Goal: Task Accomplishment & Management: Manage account settings

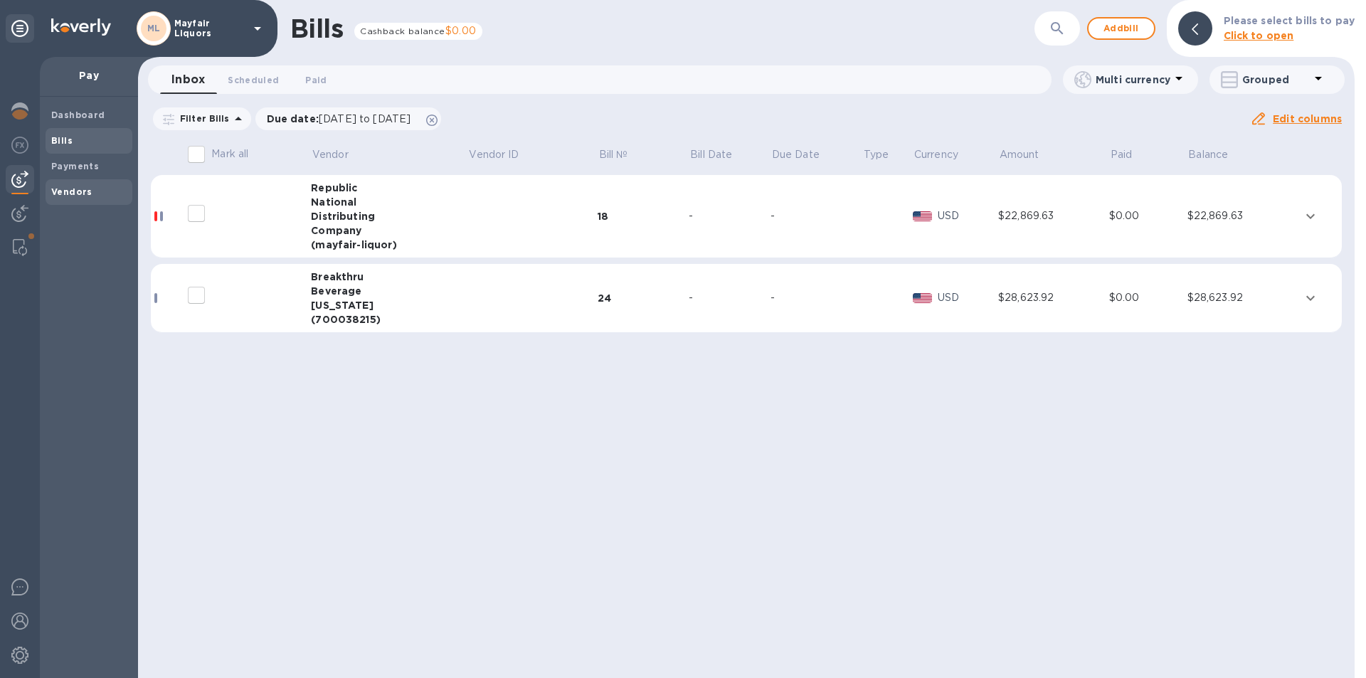
click at [81, 191] on b "Vendors" at bounding box center [71, 191] width 41 height 11
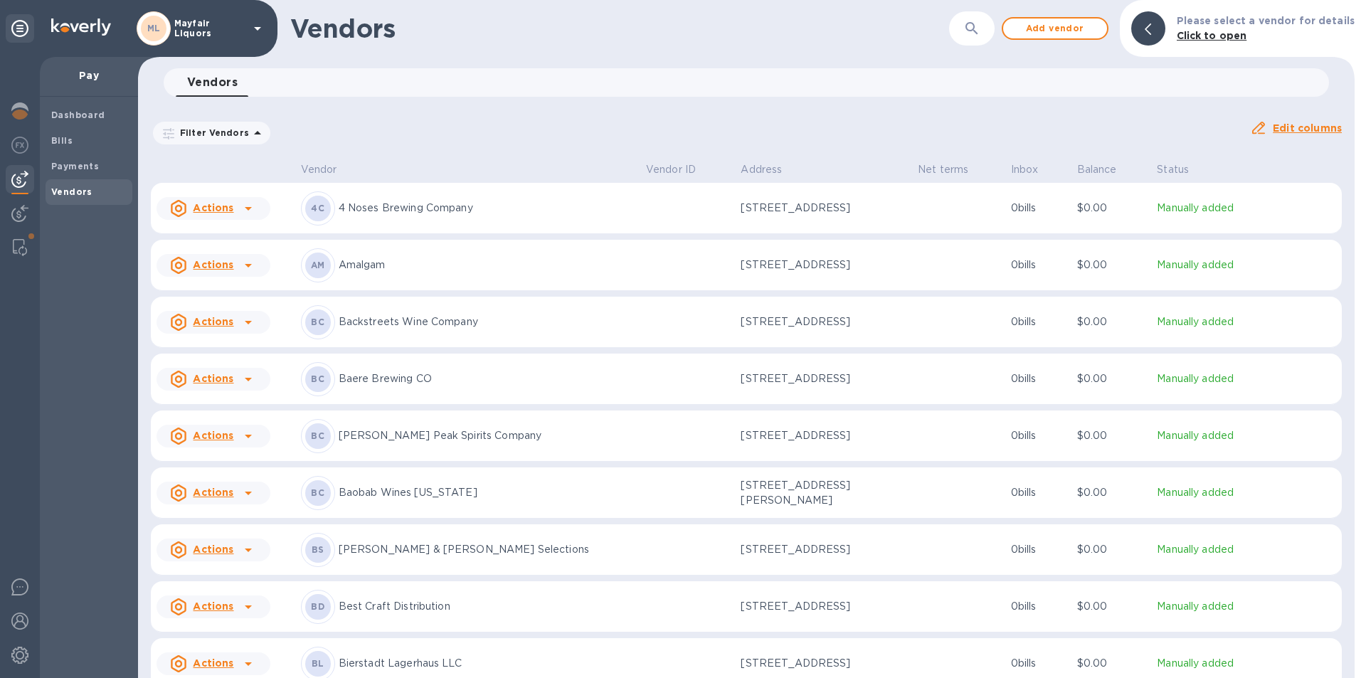
click at [963, 30] on button "button" at bounding box center [972, 28] width 34 height 34
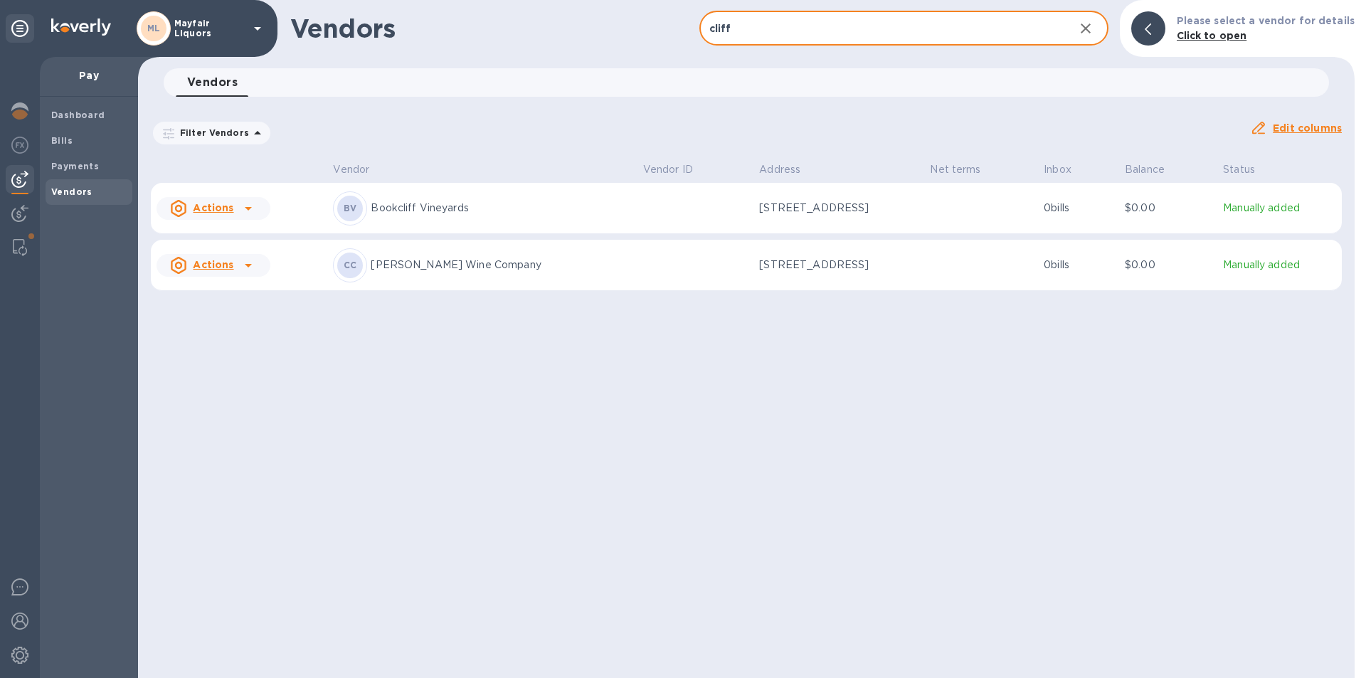
type input "cliff"
click at [428, 264] on p "[PERSON_NAME] Wine Company" at bounding box center [501, 265] width 260 height 15
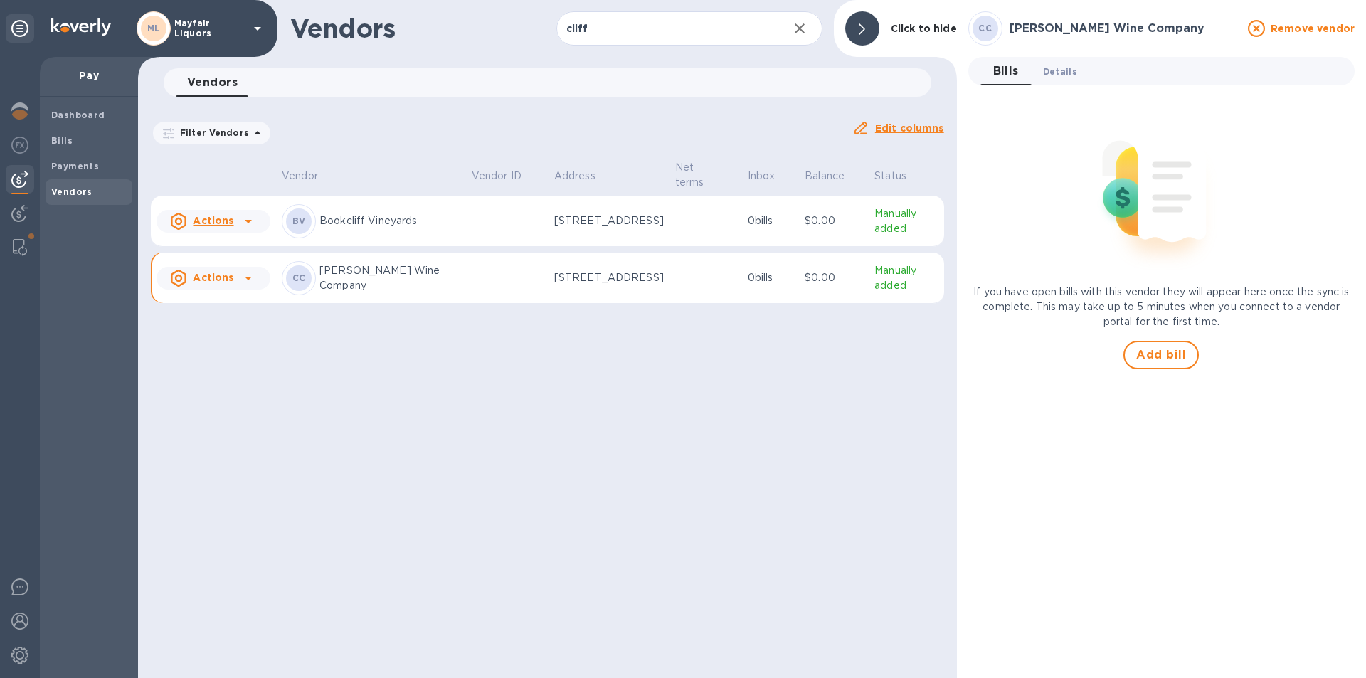
click at [1061, 65] on span "Details 0" at bounding box center [1060, 71] width 34 height 15
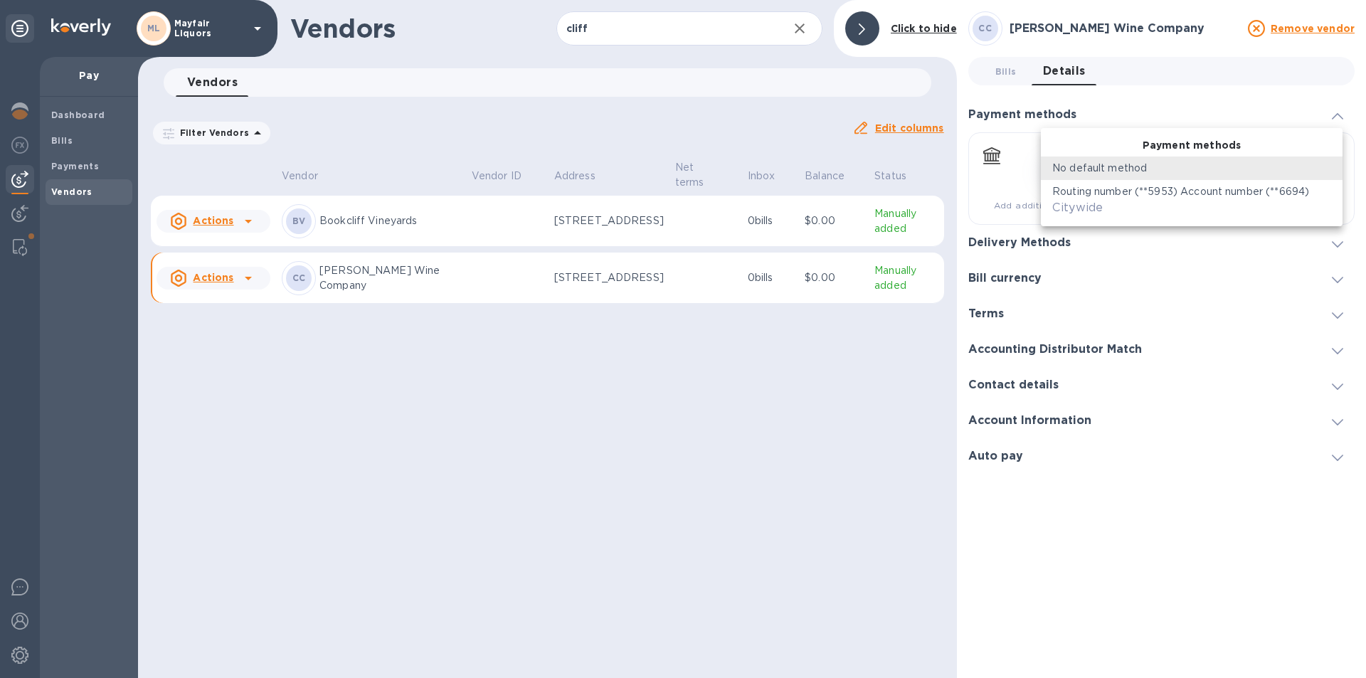
click at [1069, 167] on body "ML Mayfair Liquors Pay Dashboard Bills Payments Vendors Vendors cliff ​ Add ven…" at bounding box center [683, 339] width 1366 height 678
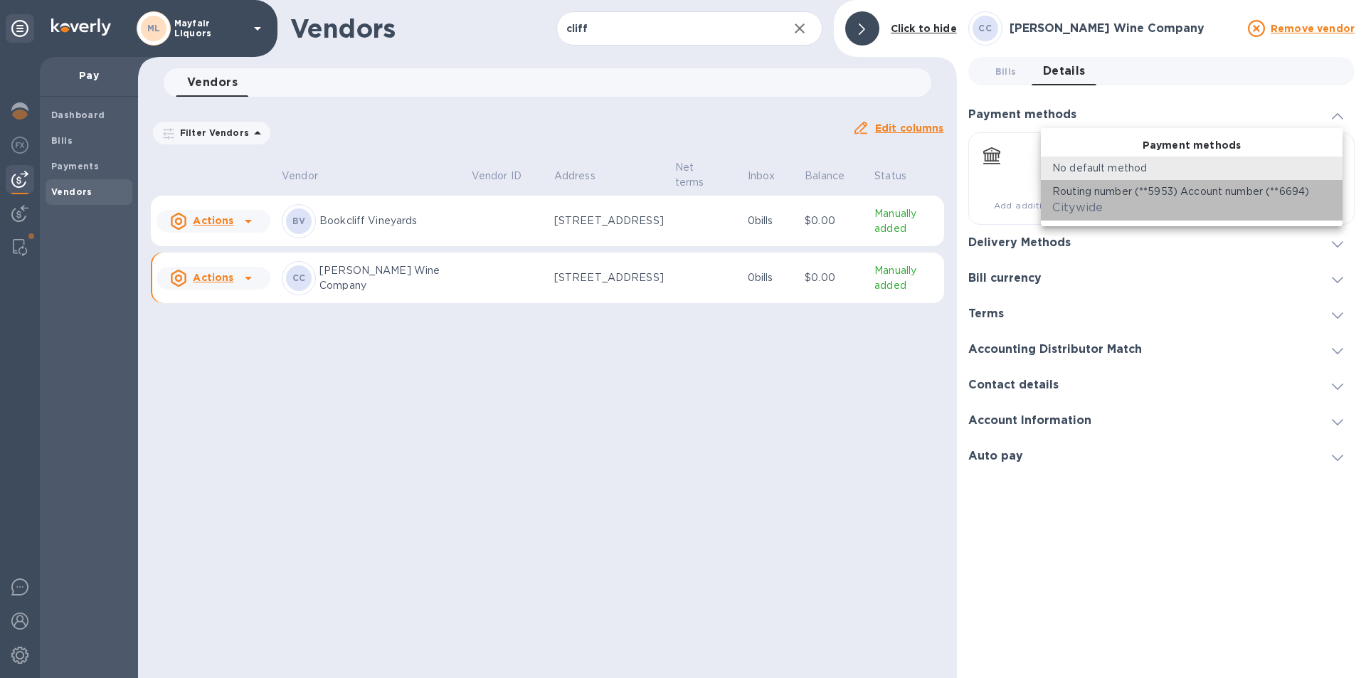
click at [1072, 197] on p "Routing number (**5953) Account number (**6694)" at bounding box center [1181, 191] width 257 height 15
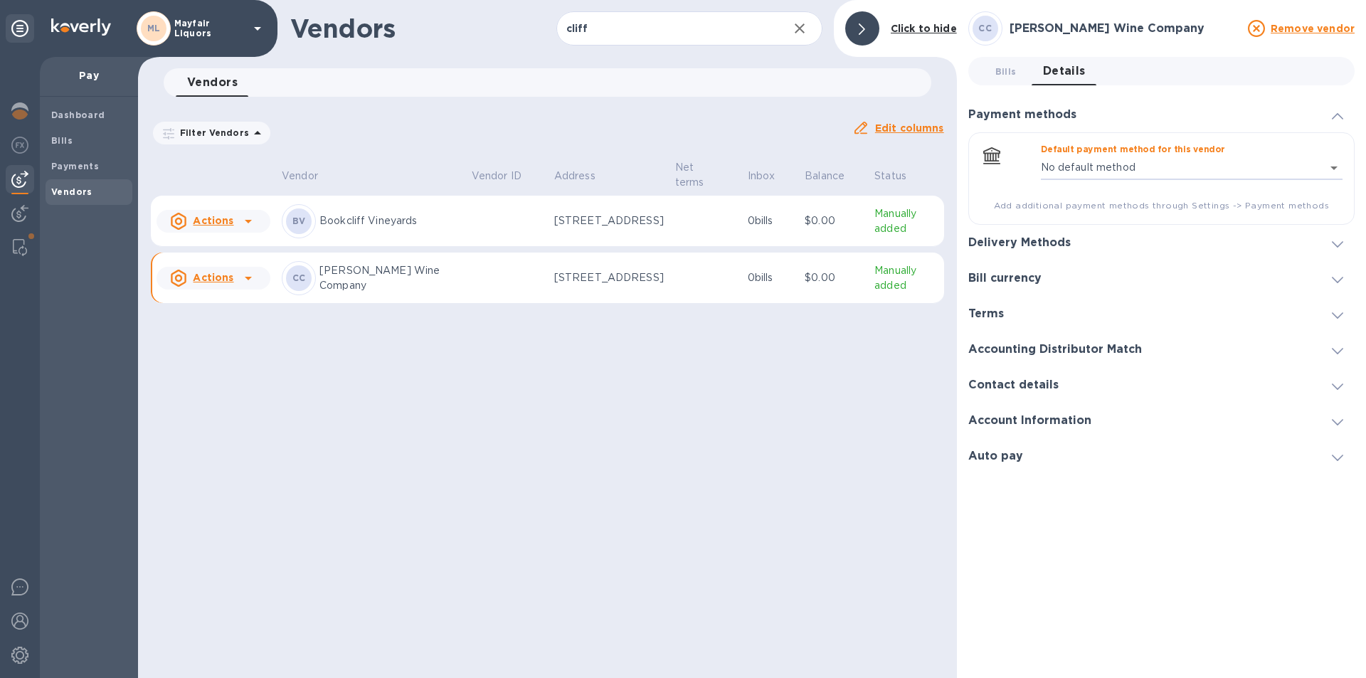
type input "266633060870422934740665202700016"
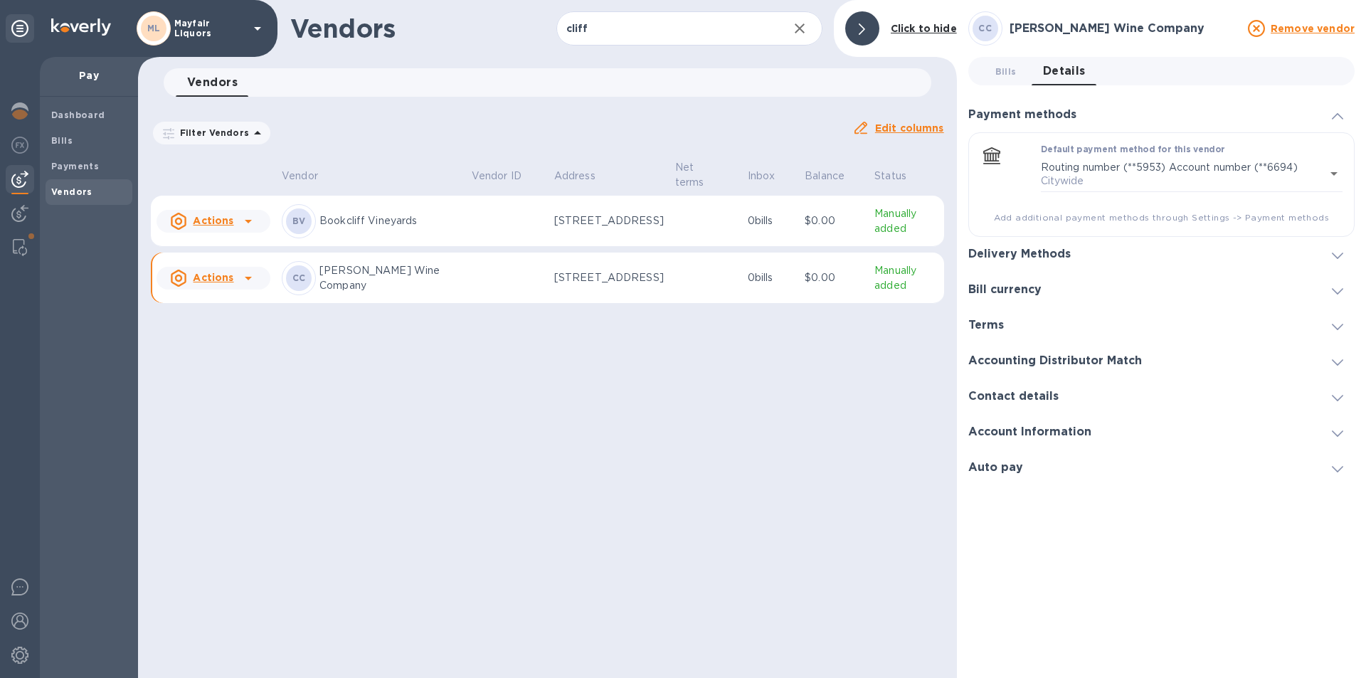
click at [1038, 241] on div "Delivery Methods" at bounding box center [1162, 255] width 386 height 36
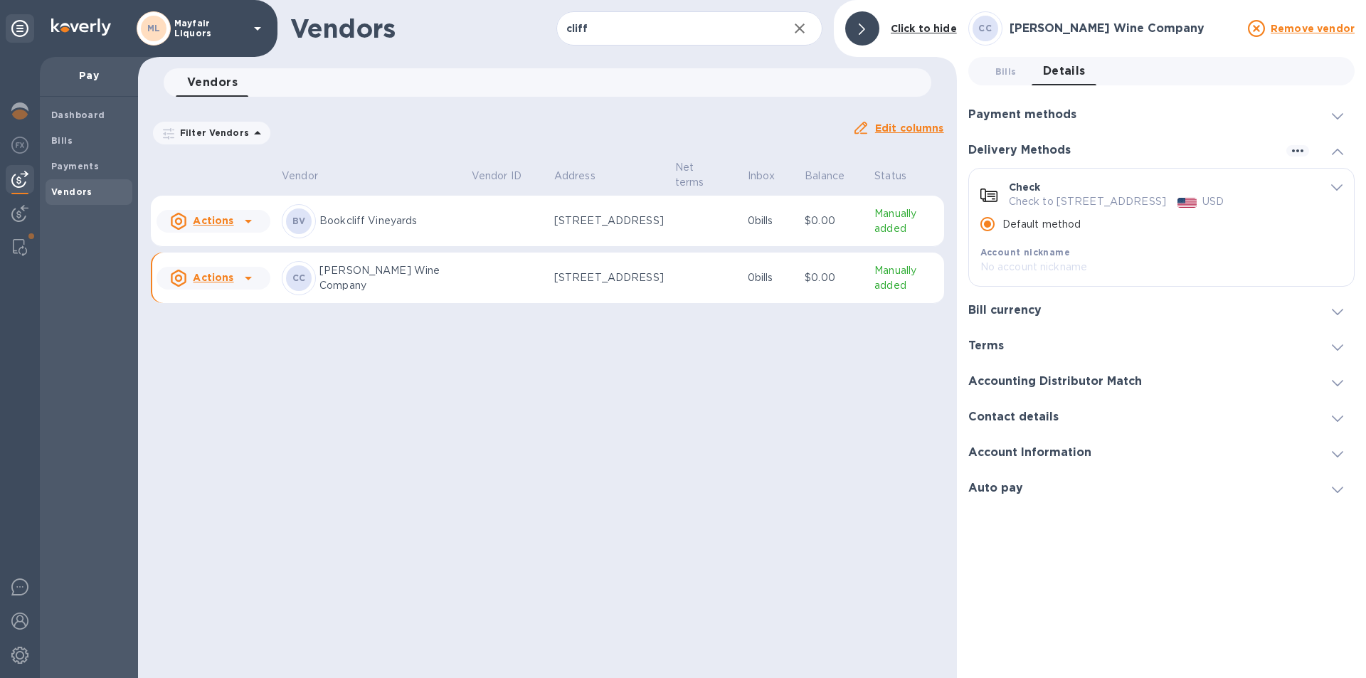
click at [1018, 320] on div "Bill currency" at bounding box center [1162, 310] width 386 height 36
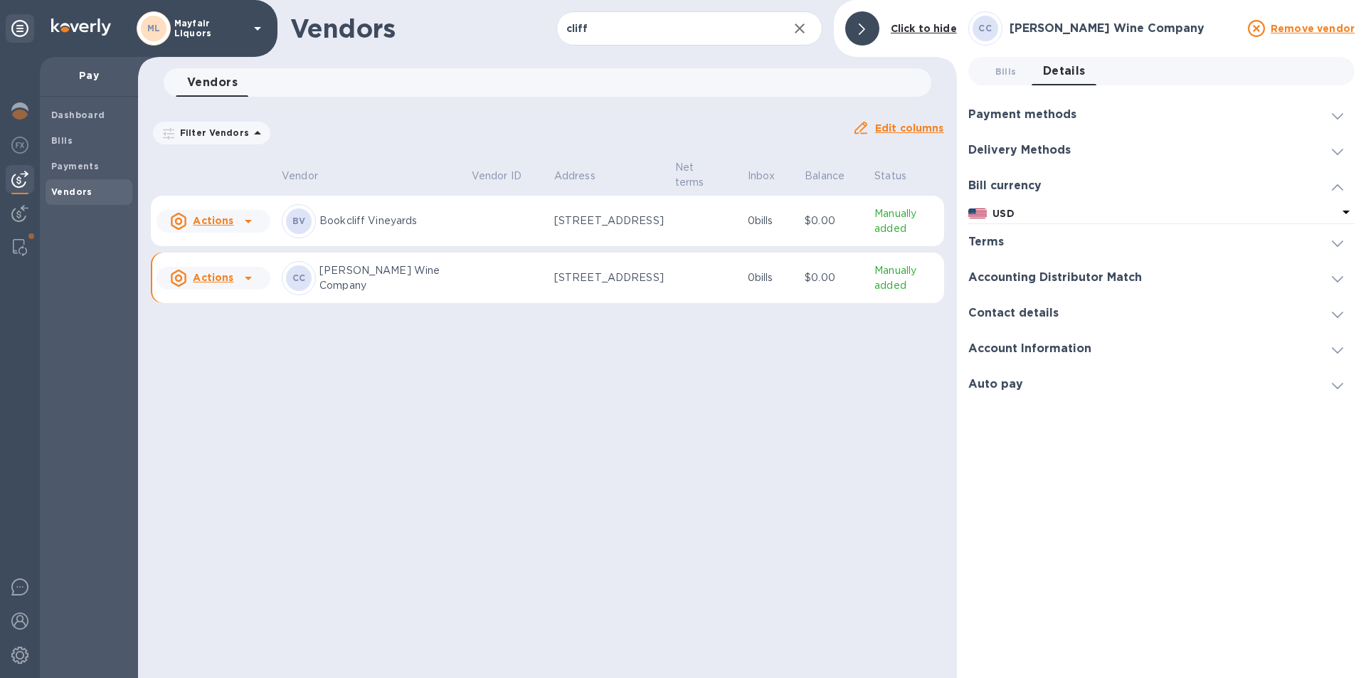
click at [1014, 239] on div "Terms" at bounding box center [992, 243] width 47 height 14
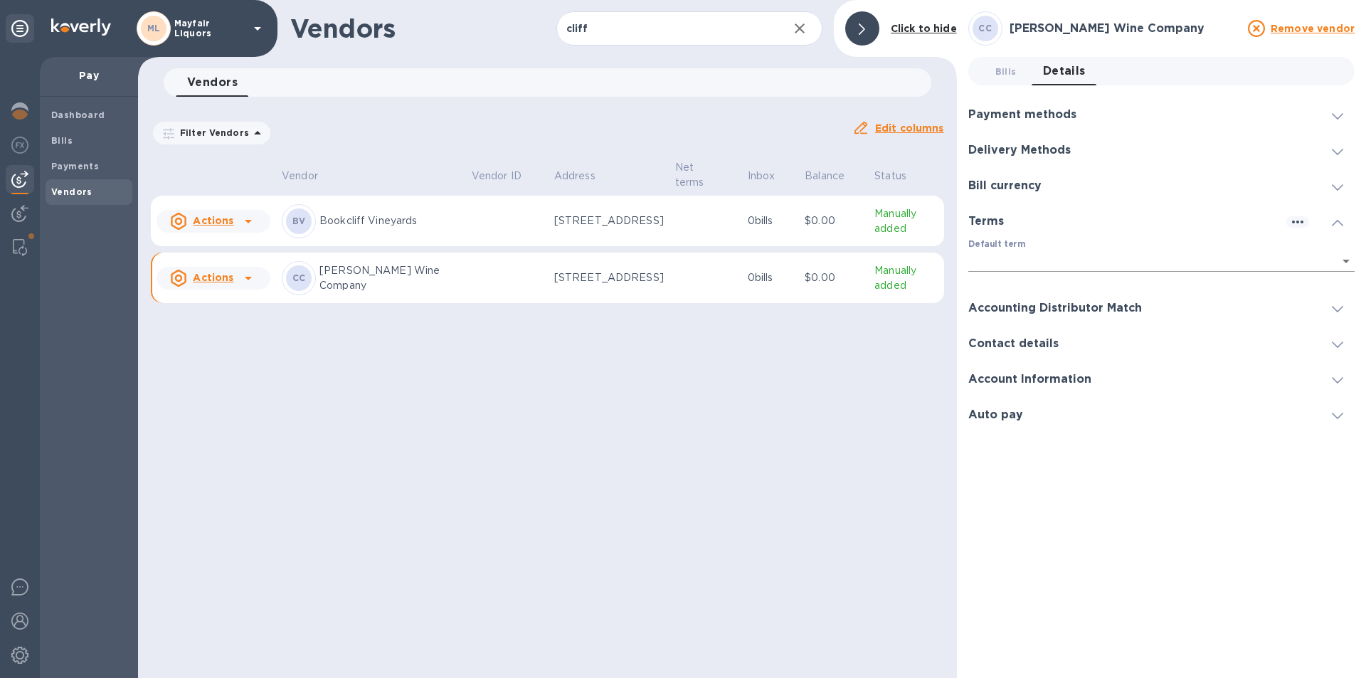
click at [1008, 255] on body "ML Mayfair Liquors Pay Dashboard Bills Payments Vendors Vendors cliff ​ Add ven…" at bounding box center [683, 339] width 1366 height 678
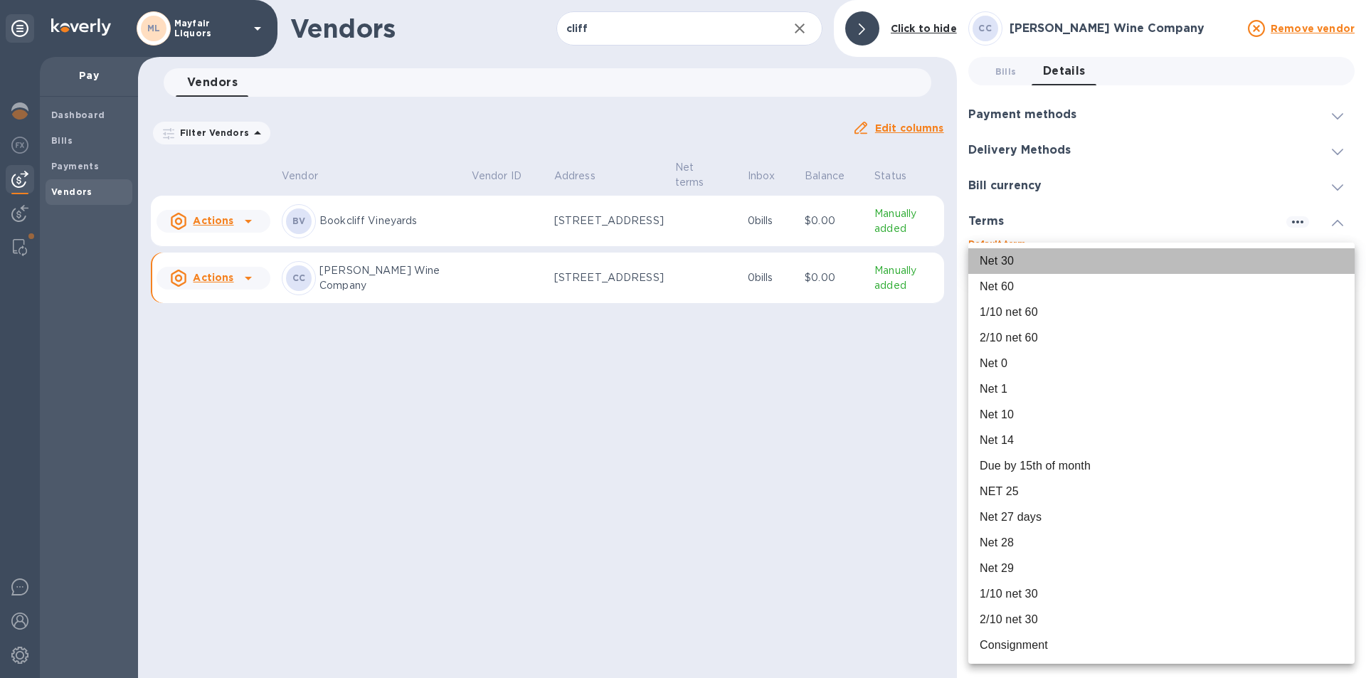
click at [1007, 260] on div "Net 30" at bounding box center [997, 261] width 34 height 17
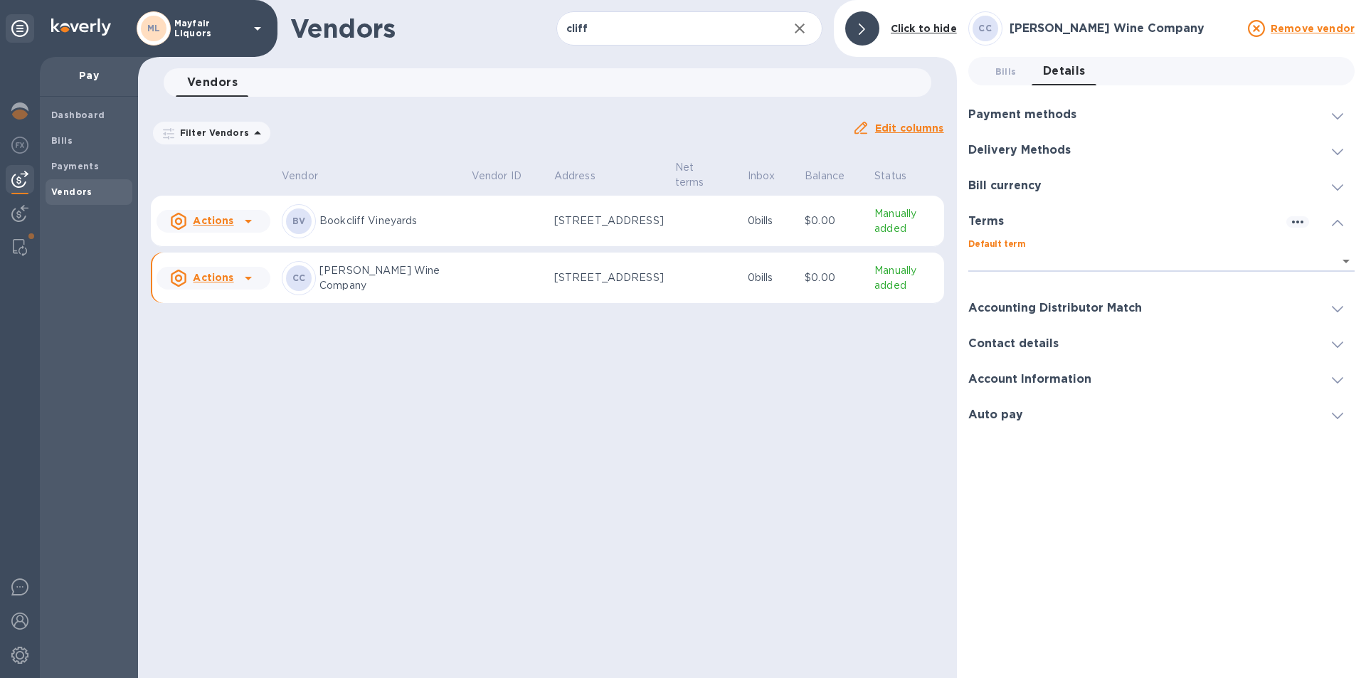
type input "d7d97ade-9def-4edf-b58c-73247063c987"
click at [1016, 311] on h3 "Accounting Distributor Match" at bounding box center [1056, 309] width 174 height 14
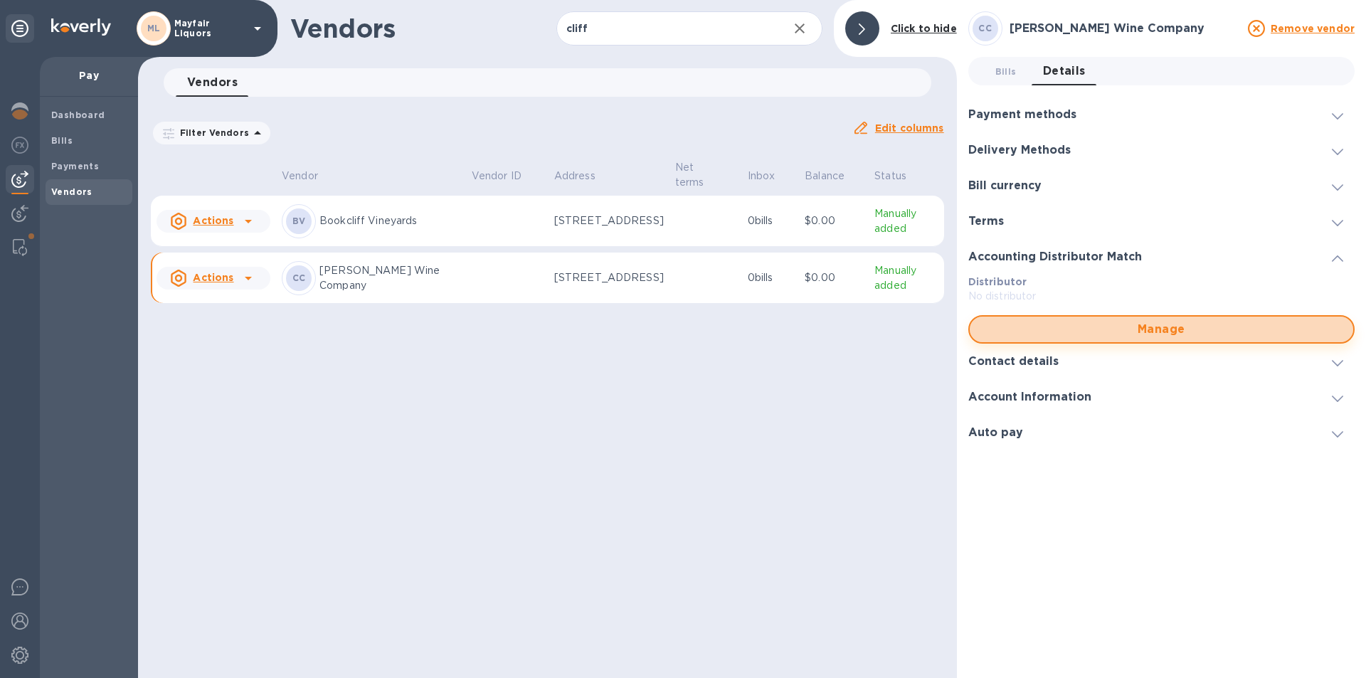
click at [1024, 334] on span "Manage" at bounding box center [1161, 329] width 361 height 17
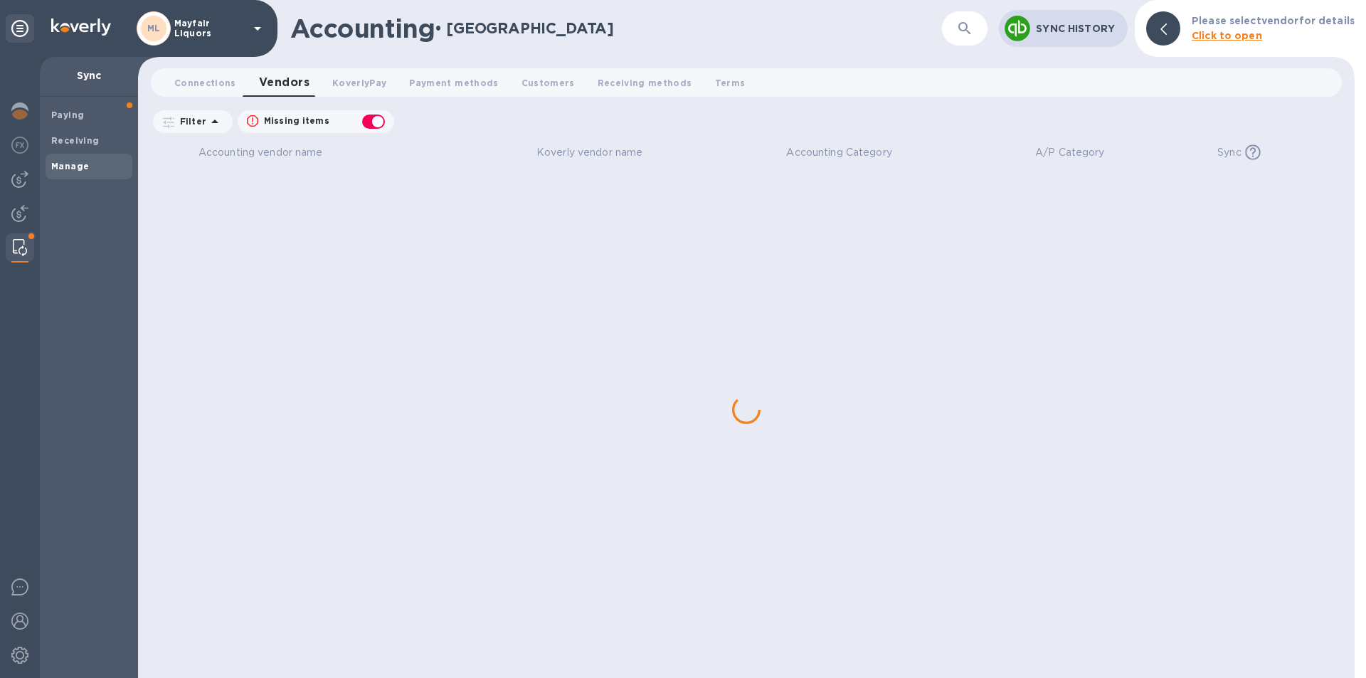
checkbox input "false"
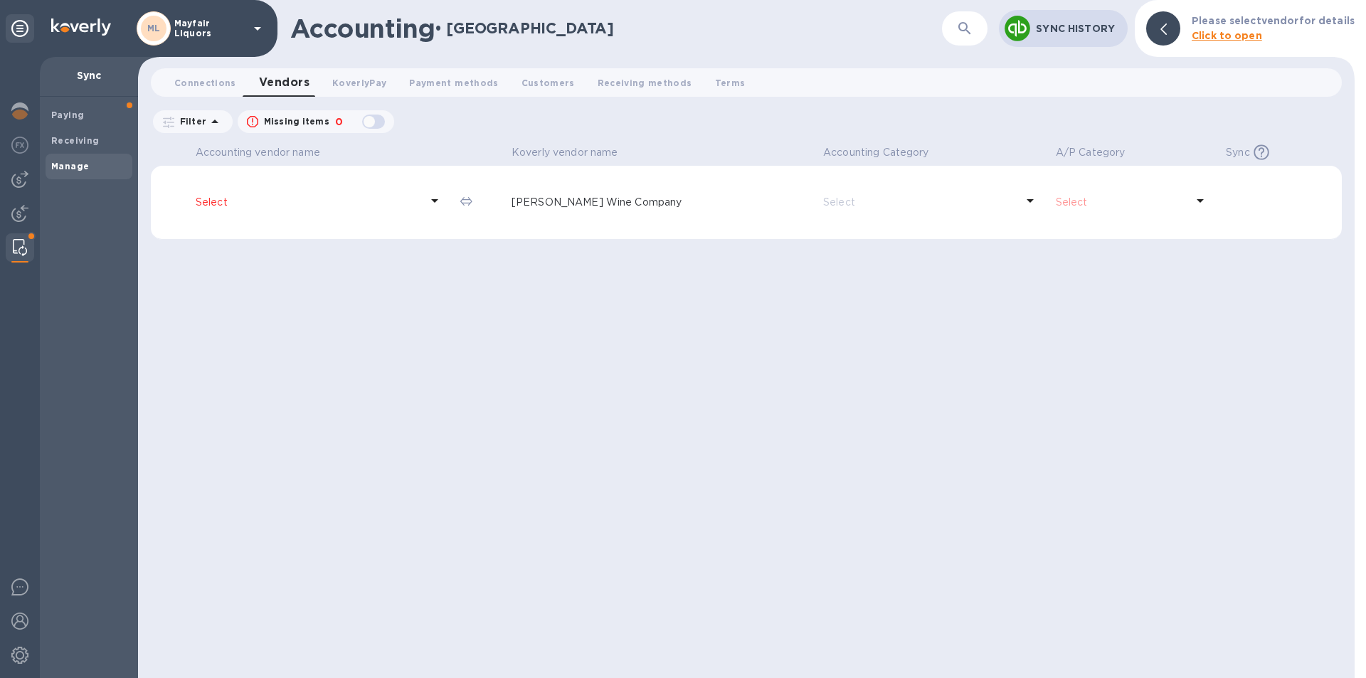
click at [443, 197] on icon at bounding box center [434, 200] width 17 height 17
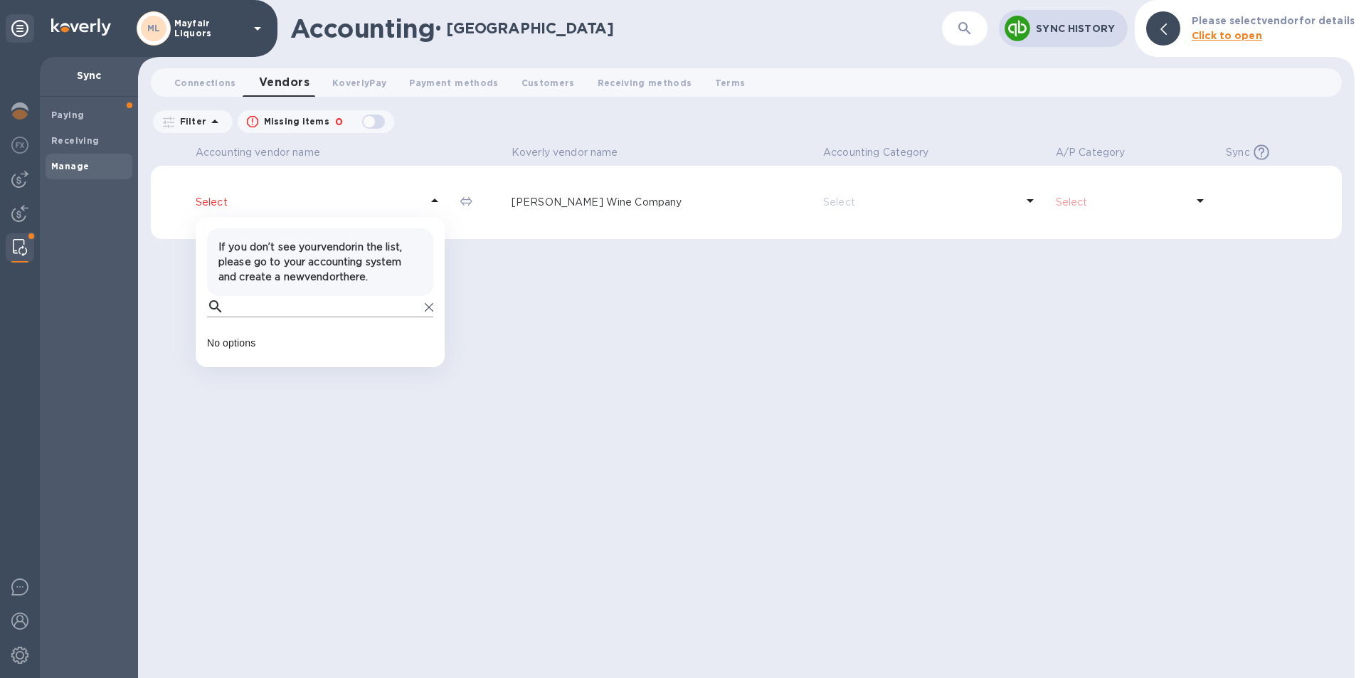
click at [366, 304] on input "text" at bounding box center [324, 306] width 189 height 21
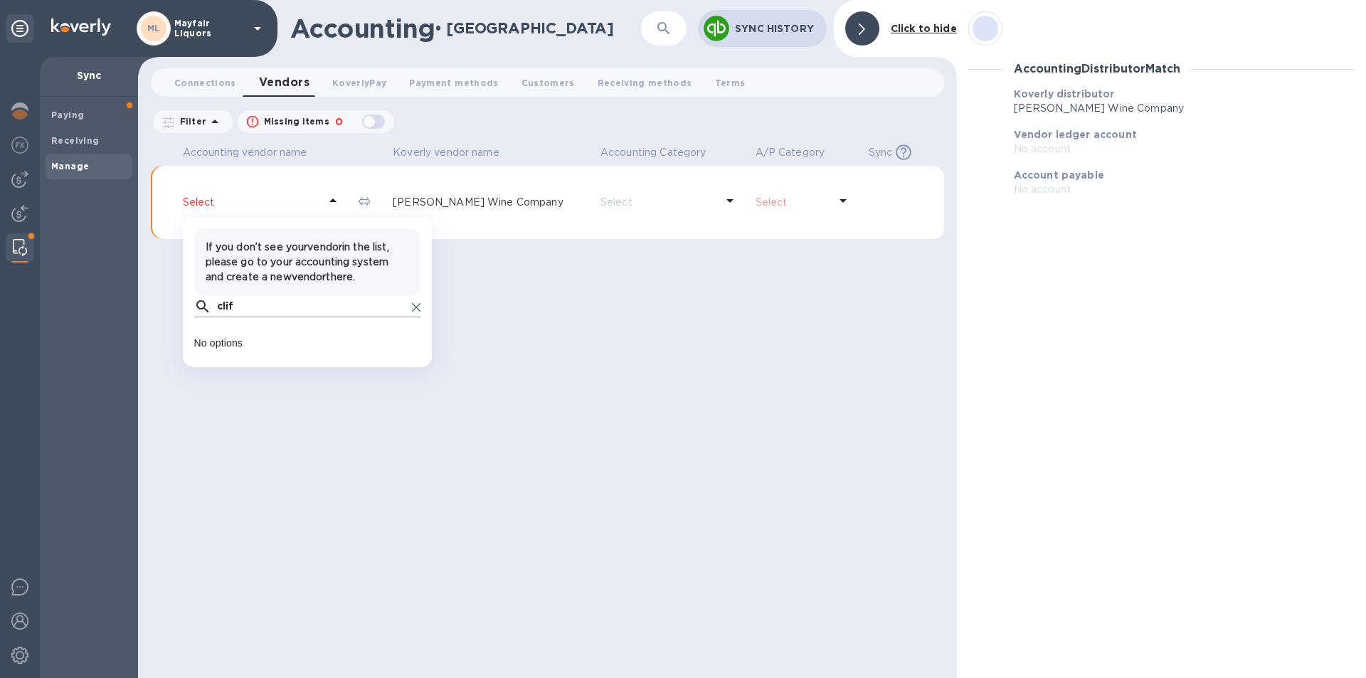
type input "cliff"
click at [64, 162] on b "Manage" at bounding box center [70, 166] width 38 height 11
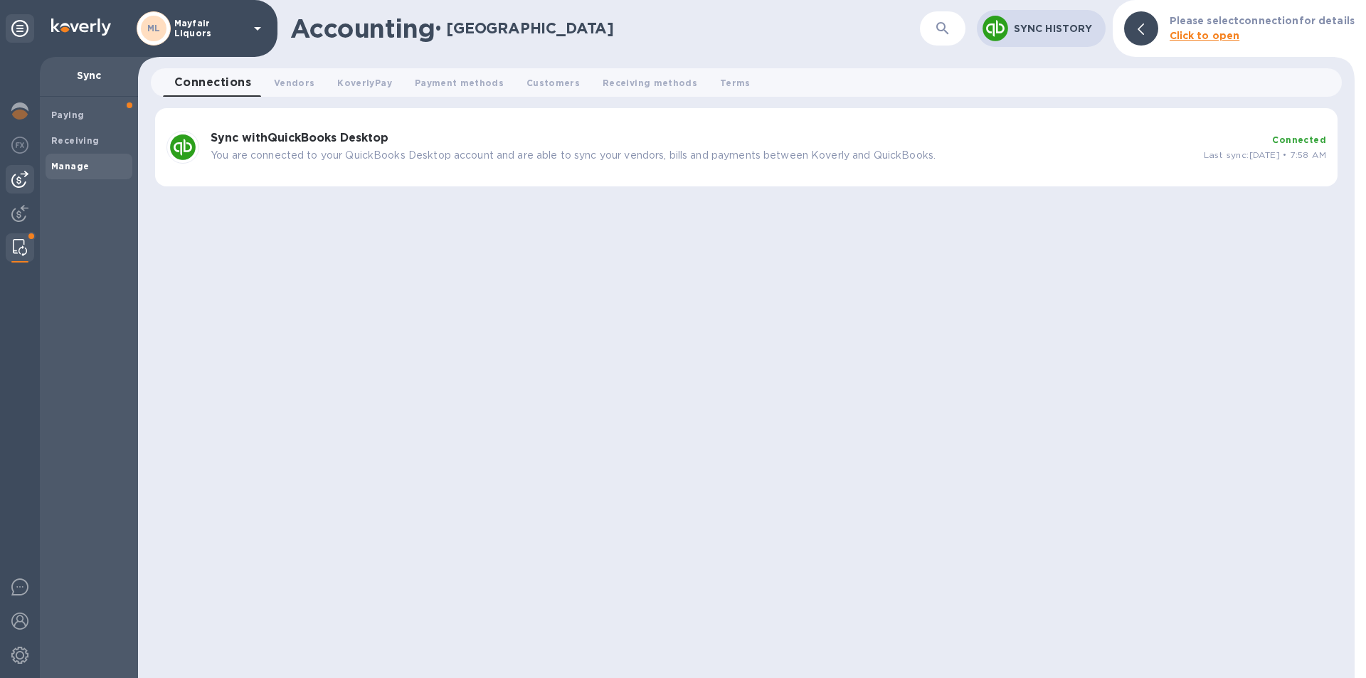
click at [19, 174] on img at bounding box center [19, 179] width 17 height 17
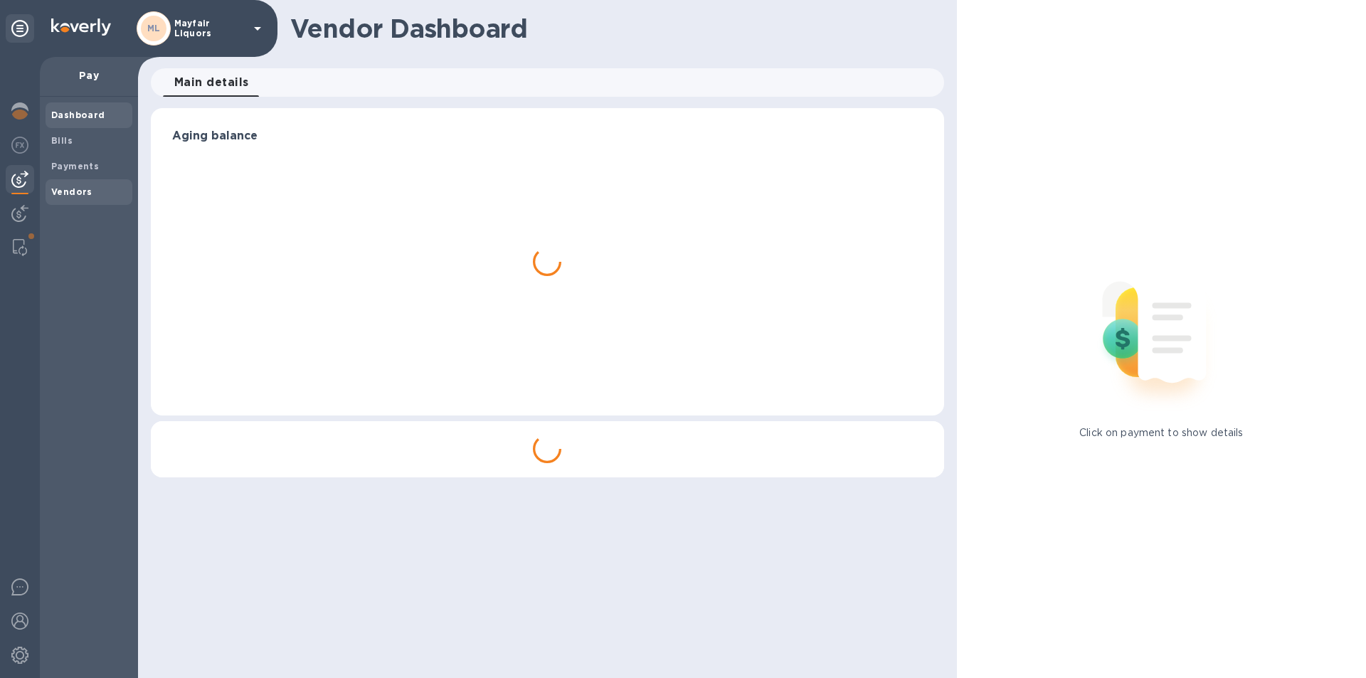
click at [60, 186] on b "Vendors" at bounding box center [71, 191] width 41 height 11
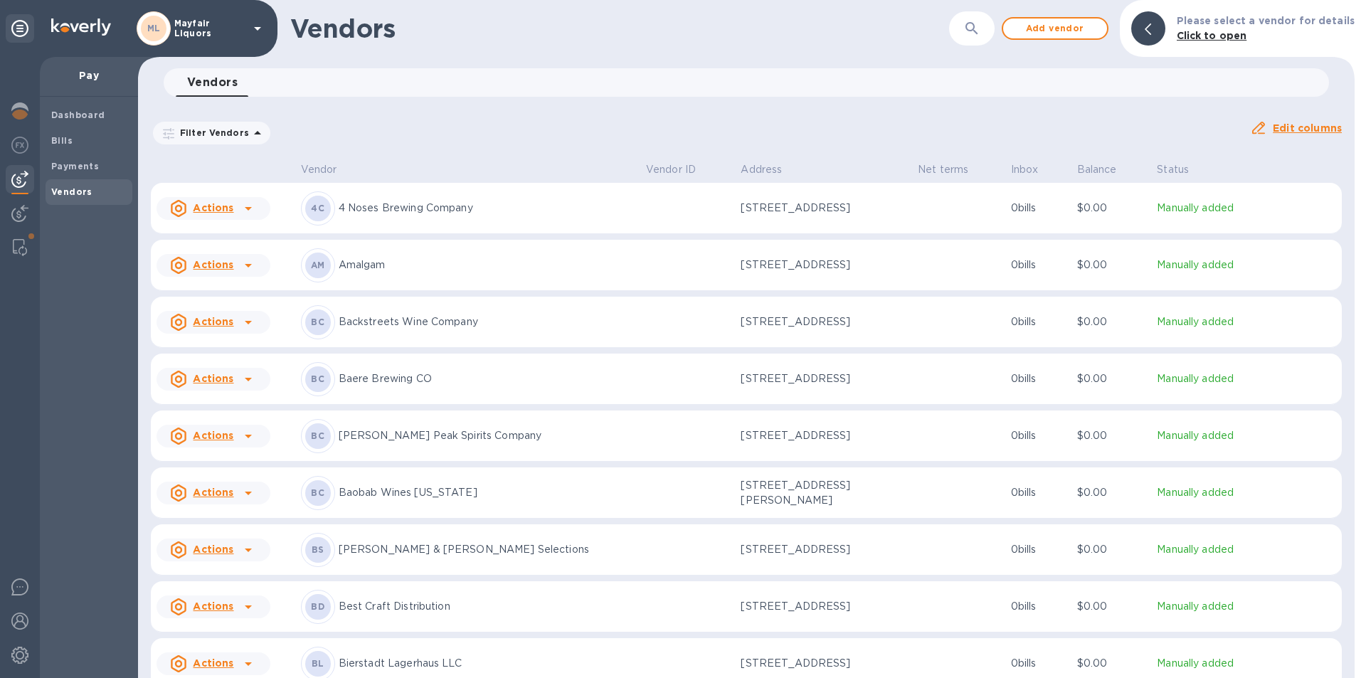
click at [995, 31] on div "​" at bounding box center [972, 28] width 46 height 35
click at [988, 31] on button "button" at bounding box center [972, 28] width 34 height 34
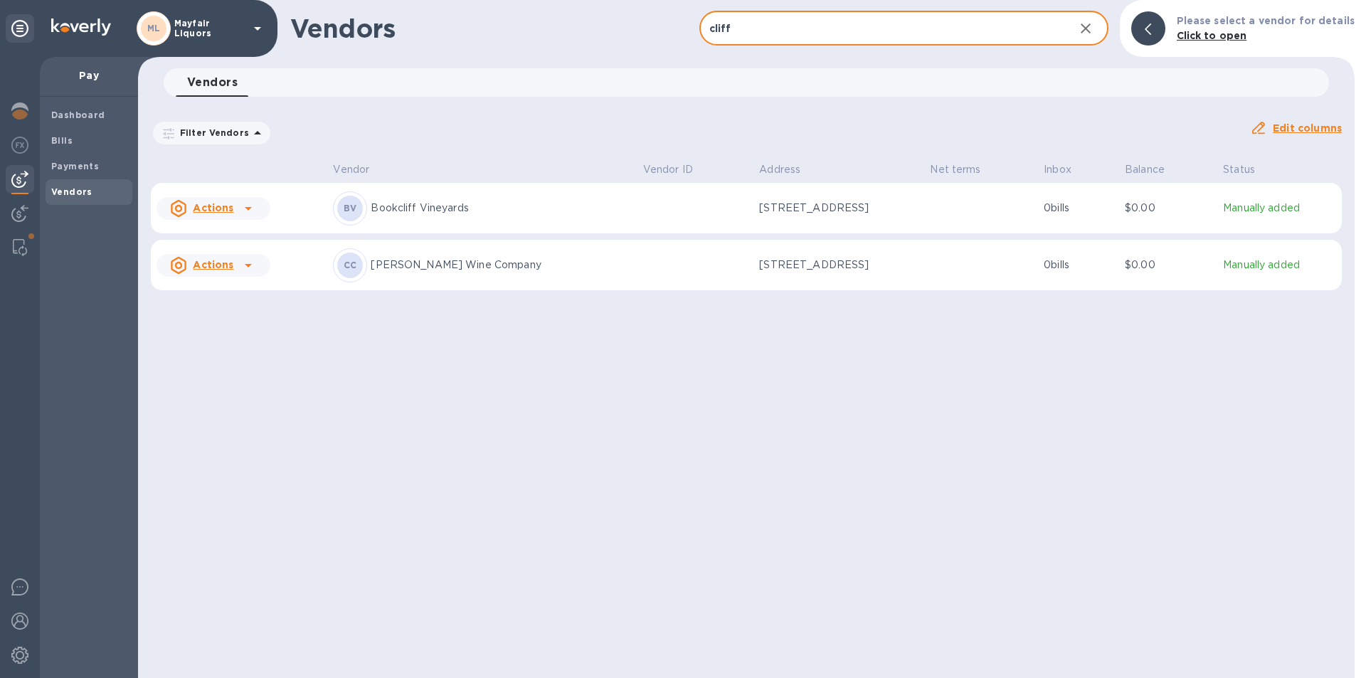
type input "cliff"
click at [466, 264] on p "[PERSON_NAME] Wine Company" at bounding box center [501, 265] width 260 height 15
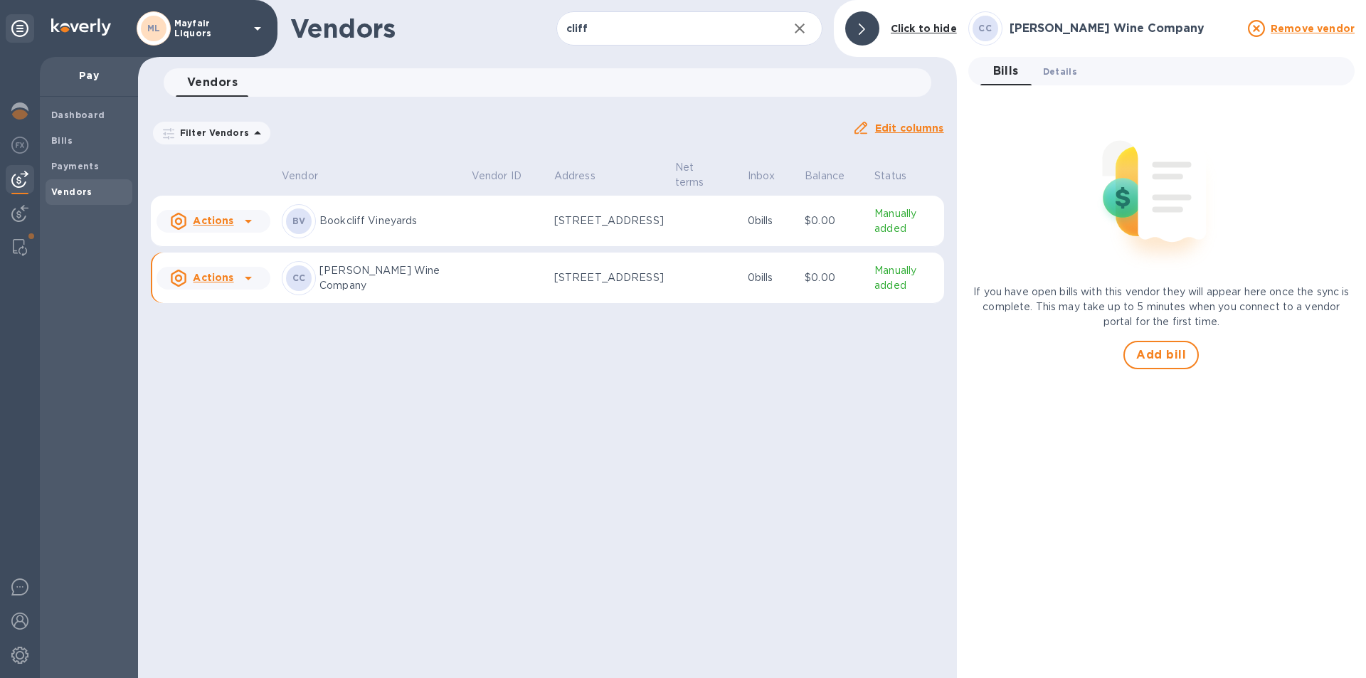
click at [1056, 76] on span "Details 0" at bounding box center [1060, 71] width 34 height 15
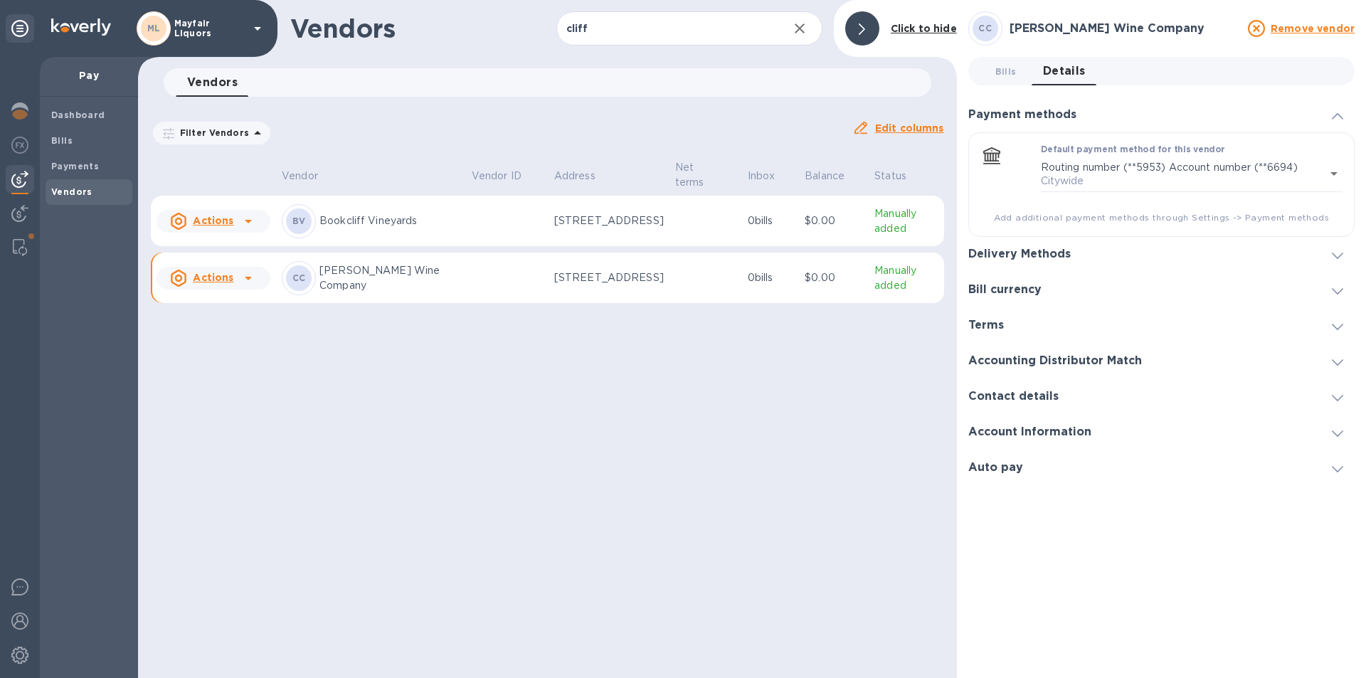
click at [1000, 392] on h3 "Contact details" at bounding box center [1014, 397] width 90 height 14
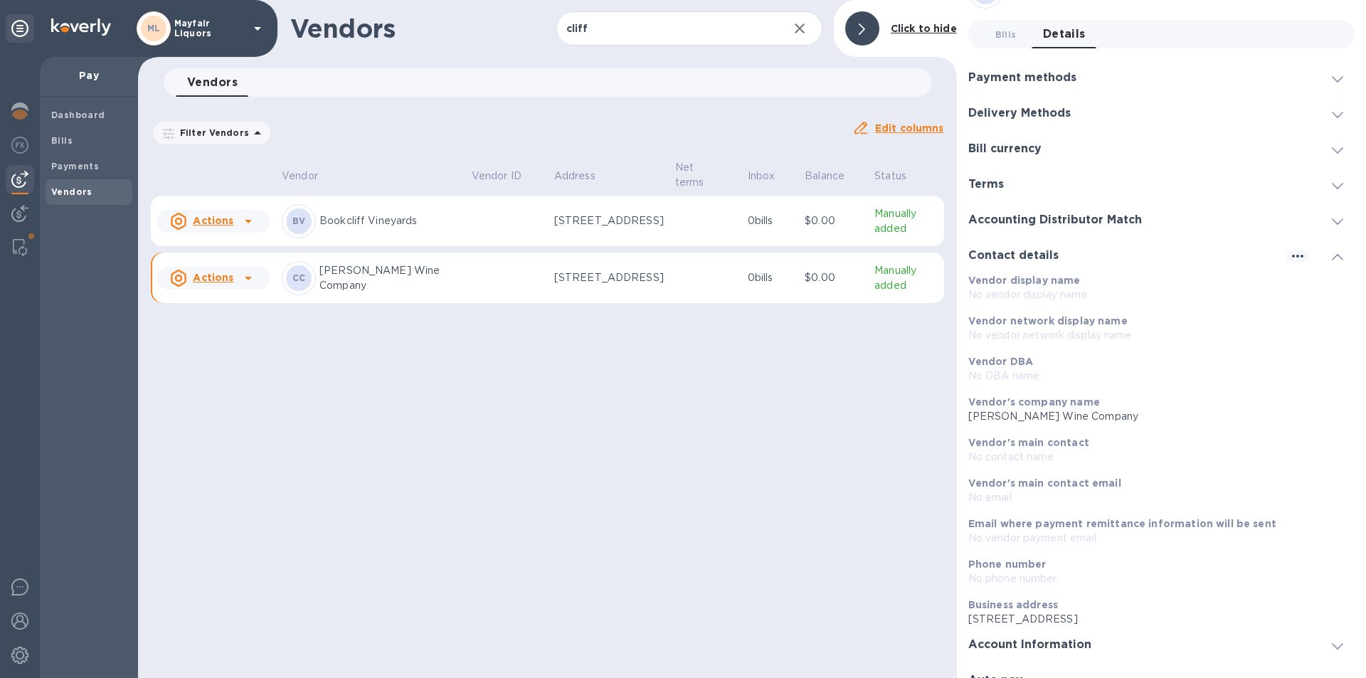
scroll to position [57, 0]
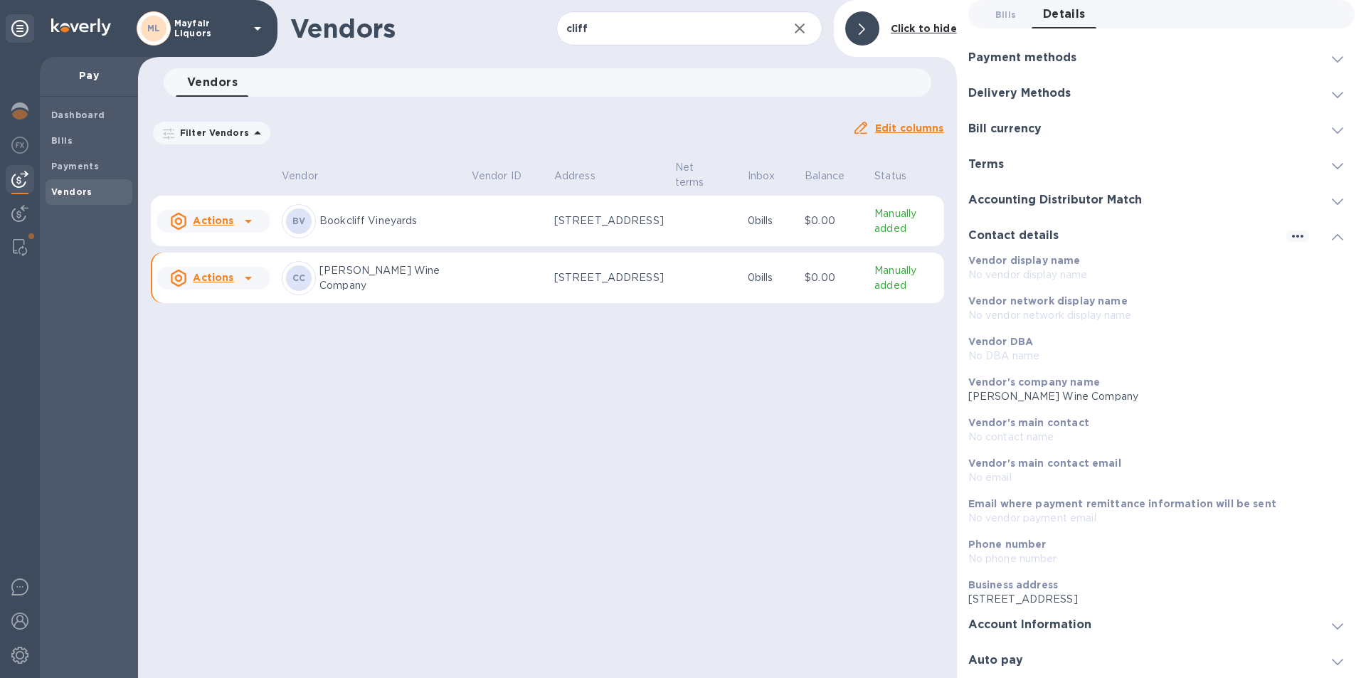
click at [1032, 622] on h3 "Account Information" at bounding box center [1030, 625] width 123 height 14
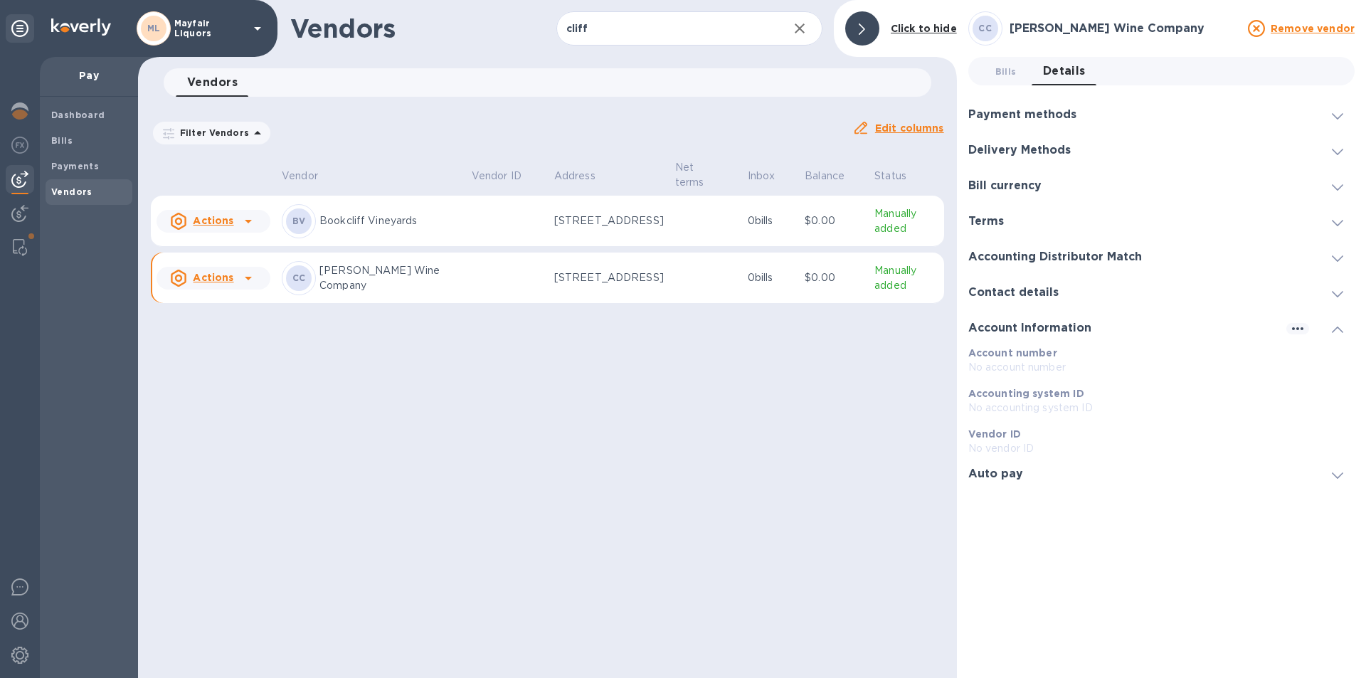
click at [1002, 186] on h3 "Bill currency" at bounding box center [1005, 186] width 73 height 14
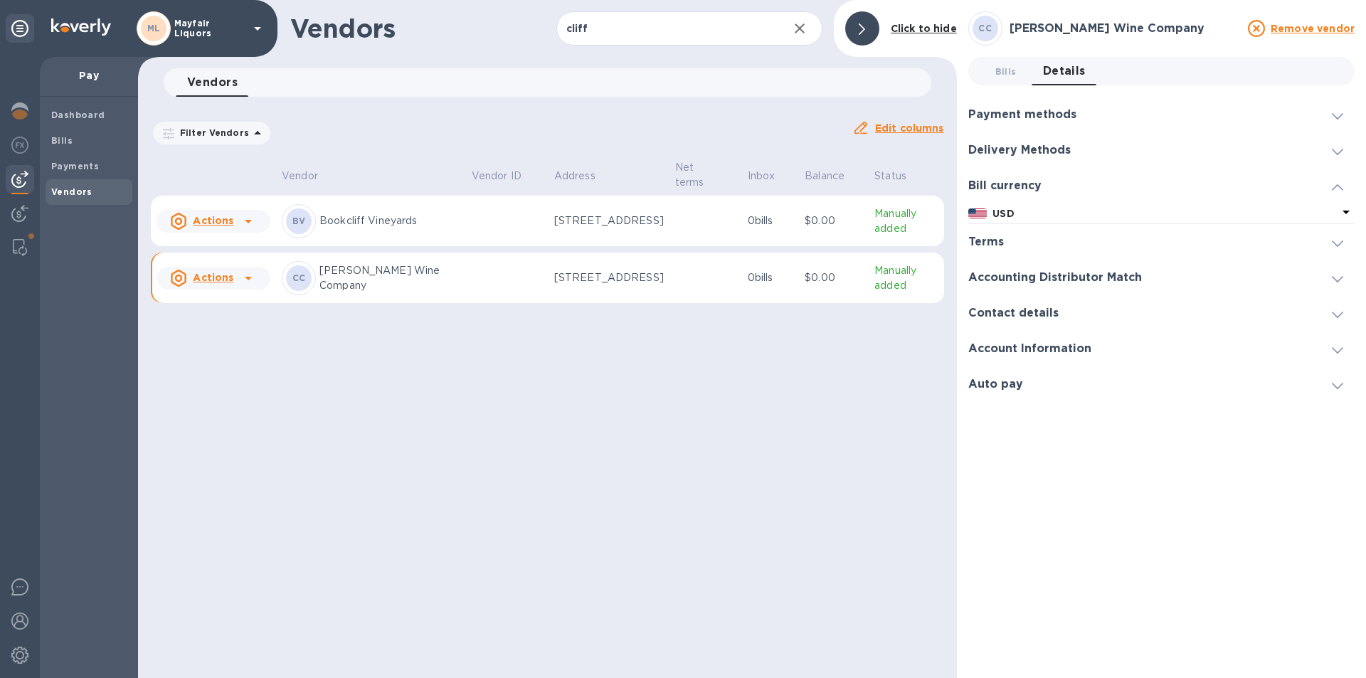
click at [997, 233] on div "Terms" at bounding box center [1162, 242] width 386 height 36
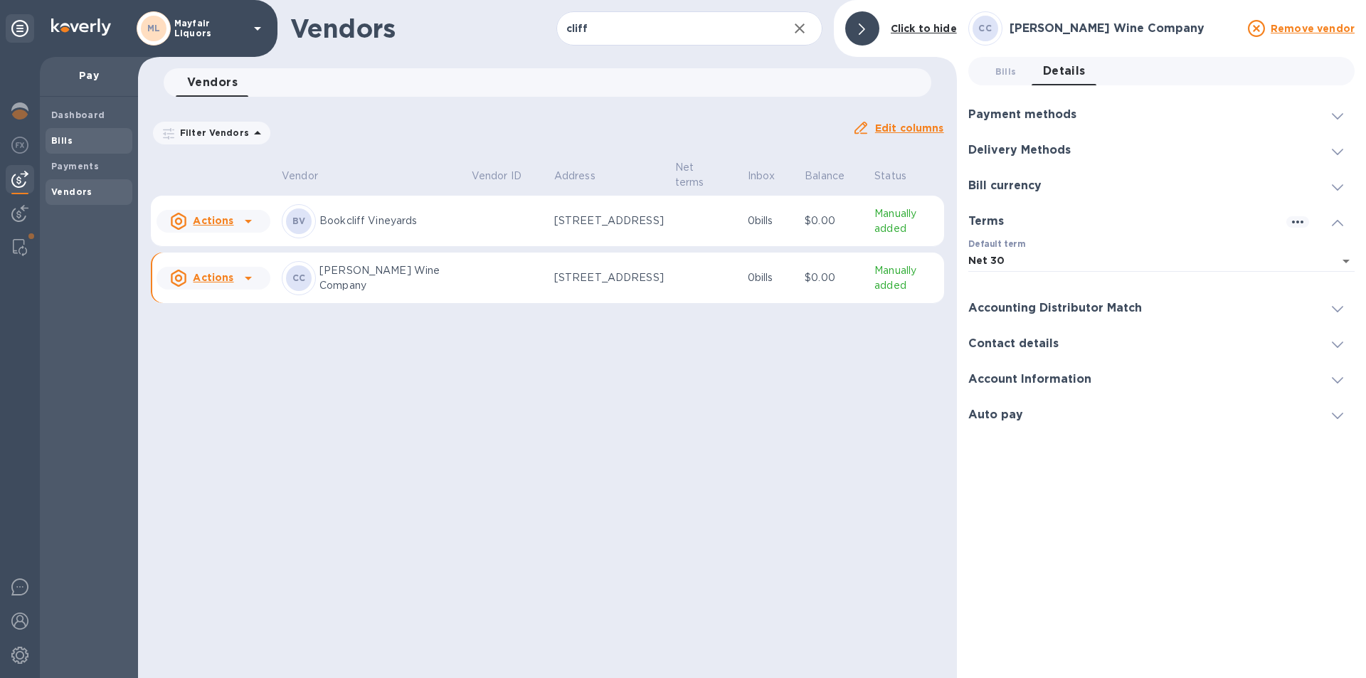
click at [56, 139] on b "Bills" at bounding box center [61, 140] width 21 height 11
